Goal: Task Accomplishment & Management: Use online tool/utility

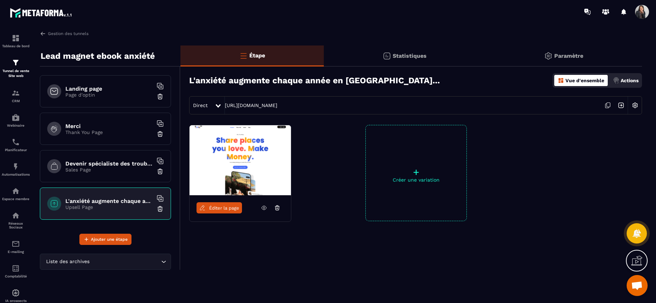
click at [124, 167] on p "Sales Page" at bounding box center [108, 170] width 87 height 6
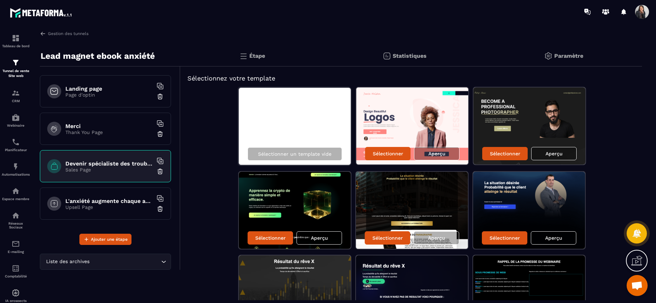
drag, startPoint x: 124, startPoint y: 166, endPoint x: 124, endPoint y: 190, distance: 24.1
click at [124, 191] on div "Landing page Page d'optin Merci Thank You Page Devenir spécialiste des troubles…" at bounding box center [105, 150] width 131 height 150
drag, startPoint x: 56, startPoint y: 158, endPoint x: 57, endPoint y: 186, distance: 28.3
click at [57, 186] on div "Landing page Page d'optin Merci Thank You Page Devenir spécialiste des troubles…" at bounding box center [105, 150] width 131 height 150
click at [257, 55] on p "Étape" at bounding box center [257, 55] width 16 height 7
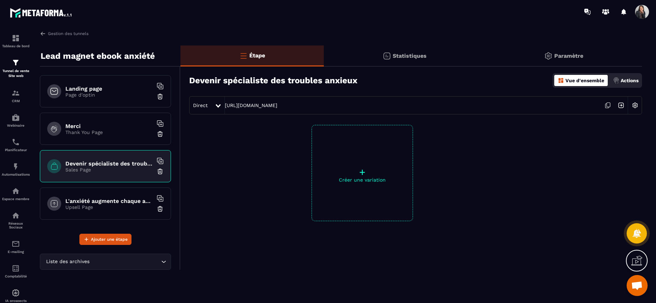
click at [559, 55] on p "Paramètre" at bounding box center [568, 55] width 29 height 7
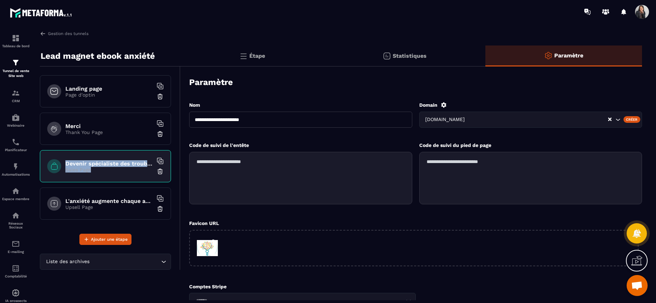
drag, startPoint x: 123, startPoint y: 159, endPoint x: 123, endPoint y: 176, distance: 16.8
click at [123, 176] on div "Devenir spécialiste des troubles anxieux Sales Page" at bounding box center [105, 166] width 131 height 32
click at [124, 176] on div "Devenir spécialiste des troubles anxieux Sales Page" at bounding box center [105, 166] width 131 height 32
drag, startPoint x: 55, startPoint y: 202, endPoint x: 54, endPoint y: 166, distance: 36.3
click at [54, 166] on div "Landing page Page d'optin Merci Thank You Page Devenir spécialiste des troubles…" at bounding box center [105, 150] width 131 height 150
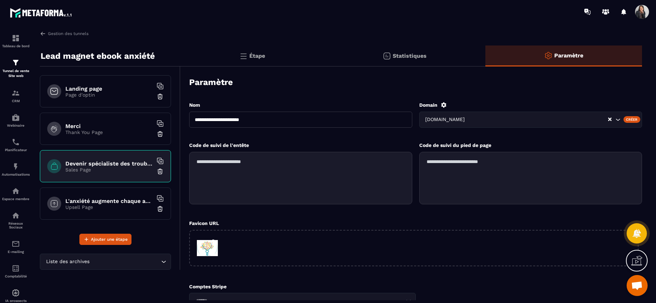
drag, startPoint x: 54, startPoint y: 165, endPoint x: 54, endPoint y: 177, distance: 12.2
click at [54, 177] on div "Devenir spécialiste des troubles anxieux Sales Page" at bounding box center [105, 166] width 131 height 32
click at [92, 169] on p "Sales Page" at bounding box center [108, 170] width 87 height 6
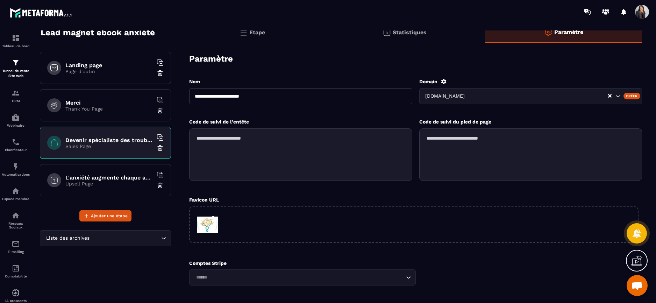
scroll to position [21, 0]
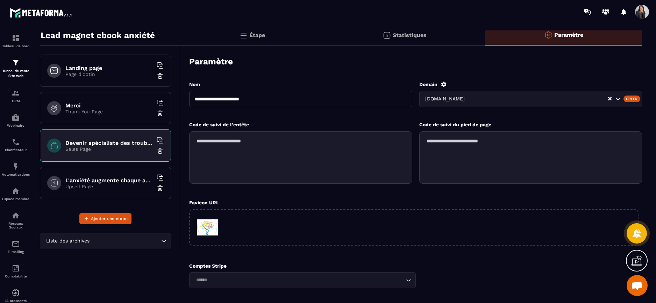
click at [155, 241] on input "Search for option" at bounding box center [125, 241] width 68 height 8
click at [162, 226] on div "Liste des archives Loading..." at bounding box center [110, 236] width 140 height 25
drag, startPoint x: 131, startPoint y: 187, endPoint x: 133, endPoint y: 175, distance: 11.7
click at [133, 175] on div "L'anxiété augmente chaque année en France... Upsell Page" at bounding box center [105, 183] width 131 height 32
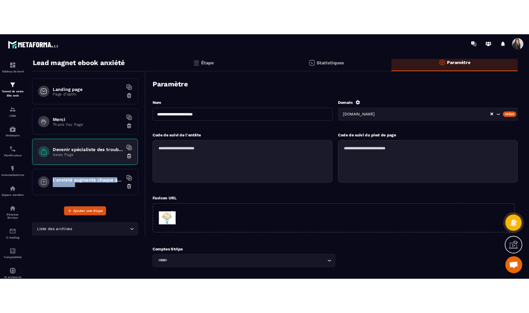
scroll to position [0, 0]
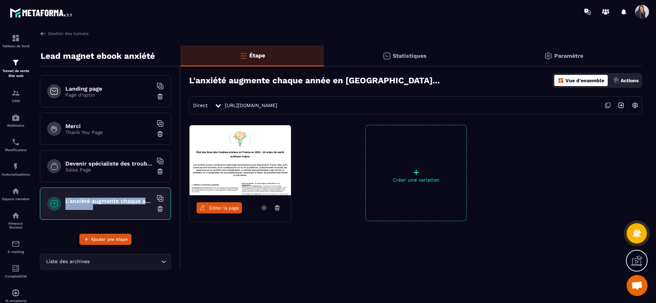
click at [265, 208] on icon at bounding box center [264, 207] width 6 height 6
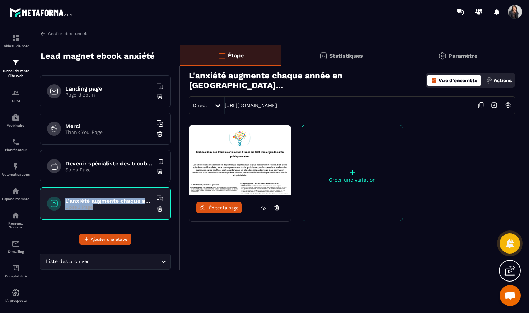
click at [160, 171] on img at bounding box center [160, 171] width 7 height 7
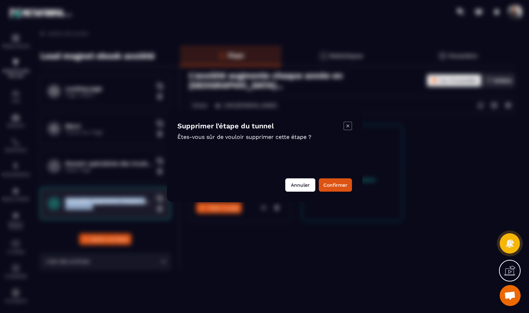
click at [298, 186] on button "Annuler" at bounding box center [300, 184] width 30 height 13
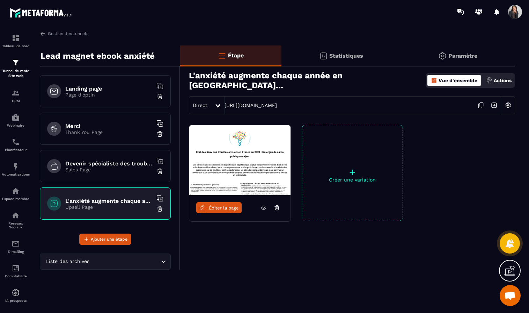
click at [121, 166] on h6 "Devenir spécialiste des troubles anxieux" at bounding box center [108, 163] width 87 height 7
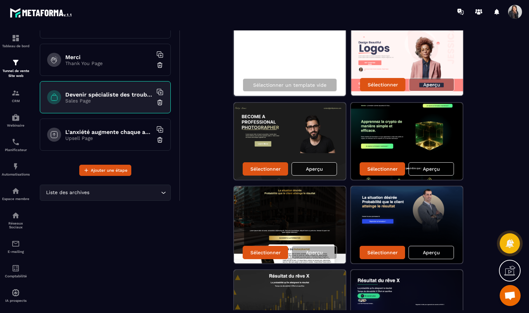
scroll to position [70, 0]
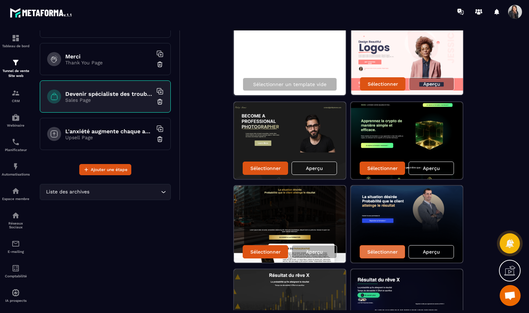
click at [384, 253] on p "Sélectionner" at bounding box center [383, 252] width 30 height 6
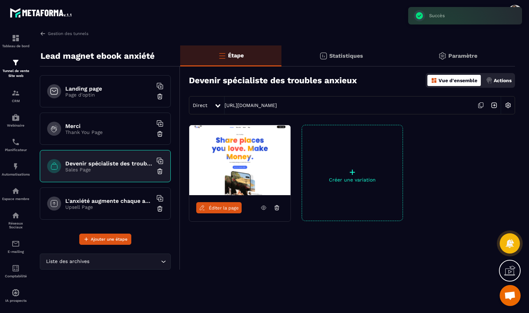
scroll to position [0, 0]
click at [220, 209] on span "Éditer la page" at bounding box center [224, 207] width 30 height 5
